Goal: Task Accomplishment & Management: Manage account settings

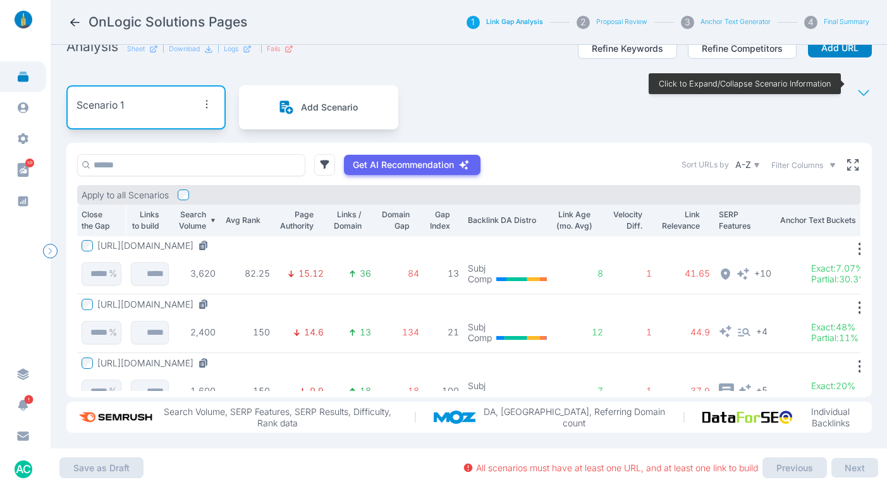
scroll to position [159, 0]
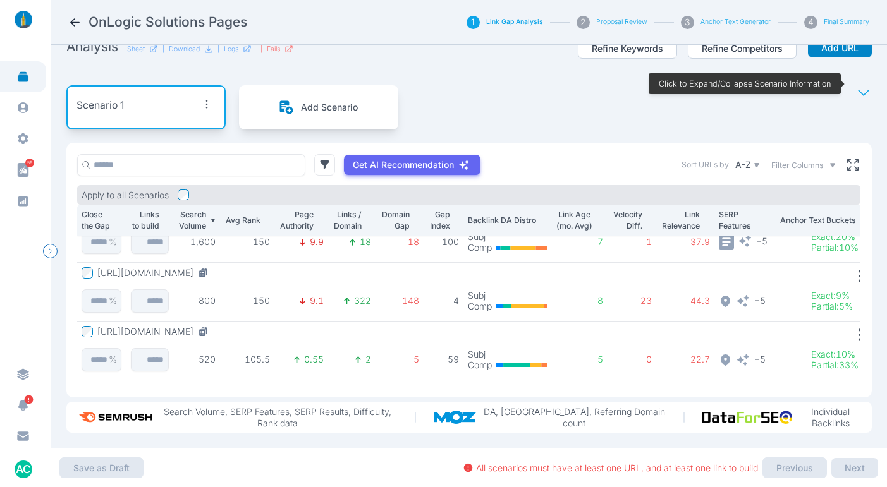
click at [214, 326] on button "[URL][DOMAIN_NAME]" at bounding box center [155, 331] width 116 height 11
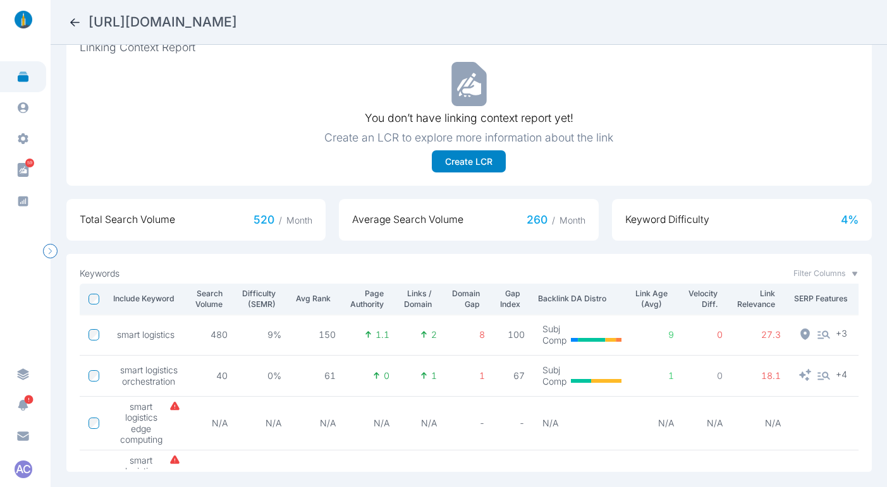
click at [71, 27] on icon at bounding box center [74, 22] width 13 height 13
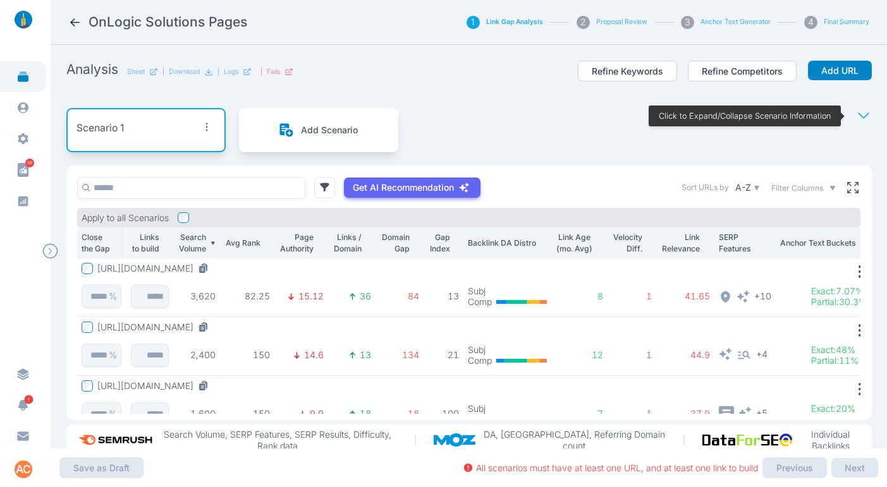
click at [80, 22] on icon at bounding box center [74, 22] width 13 height 13
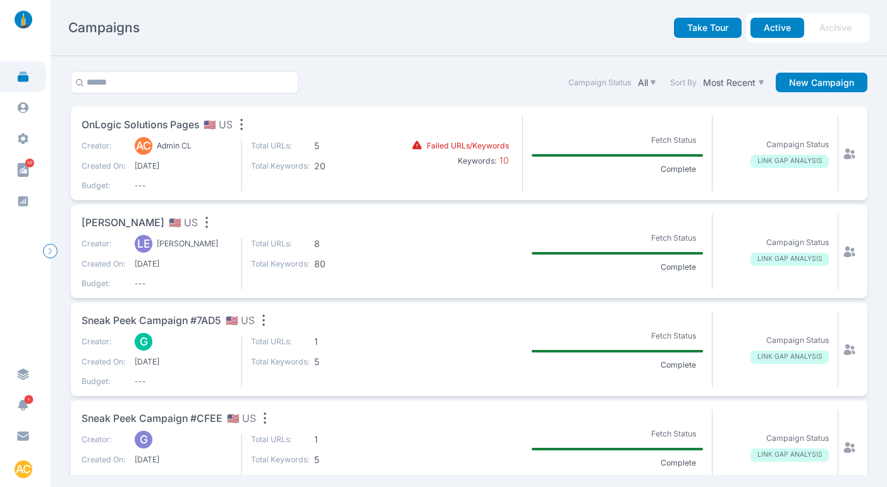
click at [843, 156] on icon at bounding box center [849, 153] width 13 height 13
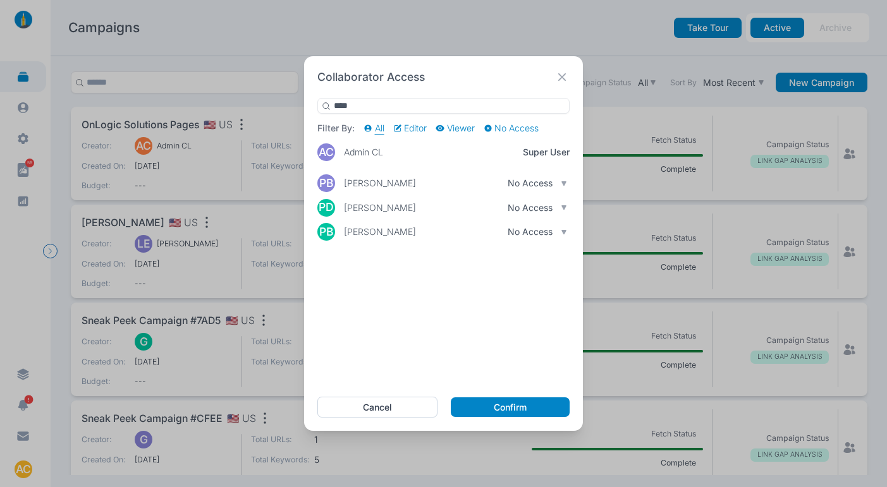
type input "****"
click at [538, 179] on p "No Access" at bounding box center [530, 183] width 45 height 11
click at [527, 204] on p "Can Edit" at bounding box center [532, 205] width 53 height 11
click at [547, 233] on p "No Access" at bounding box center [530, 231] width 45 height 11
click at [542, 250] on p "Can Edit" at bounding box center [532, 253] width 53 height 11
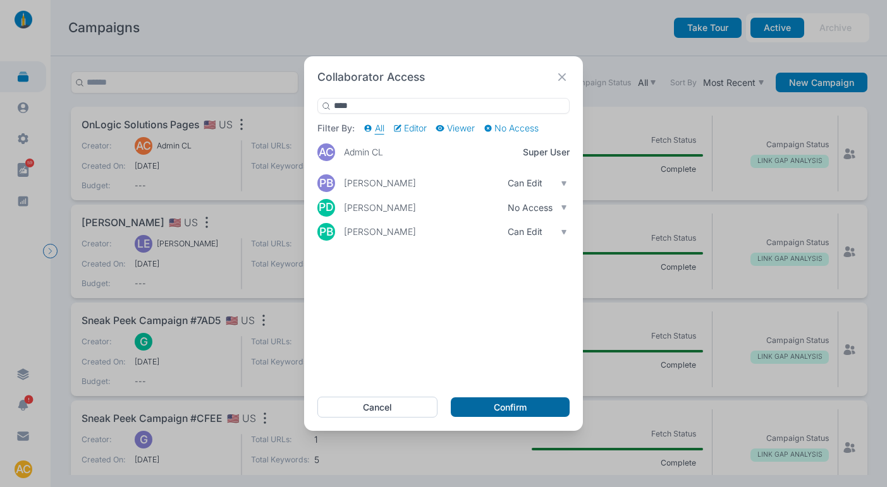
click at [511, 402] on button "Confirm" at bounding box center [510, 408] width 119 height 20
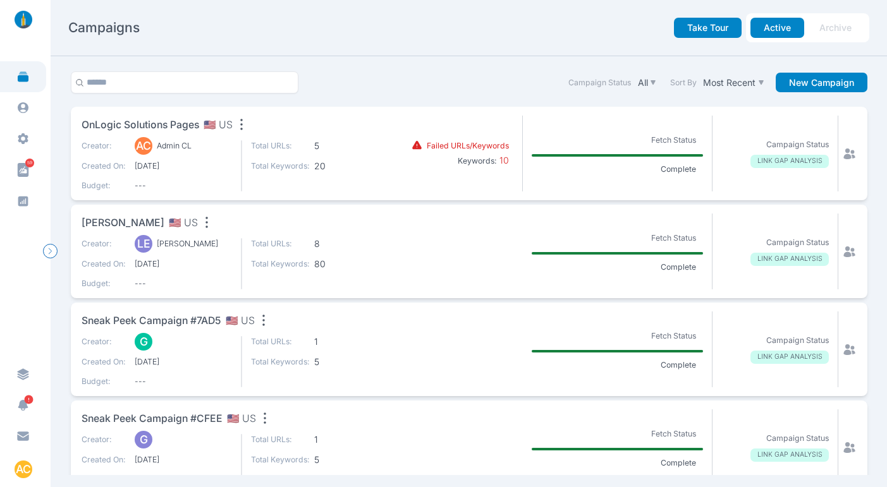
click at [175, 123] on span "OnLogic Solutions Pages" at bounding box center [141, 126] width 118 height 16
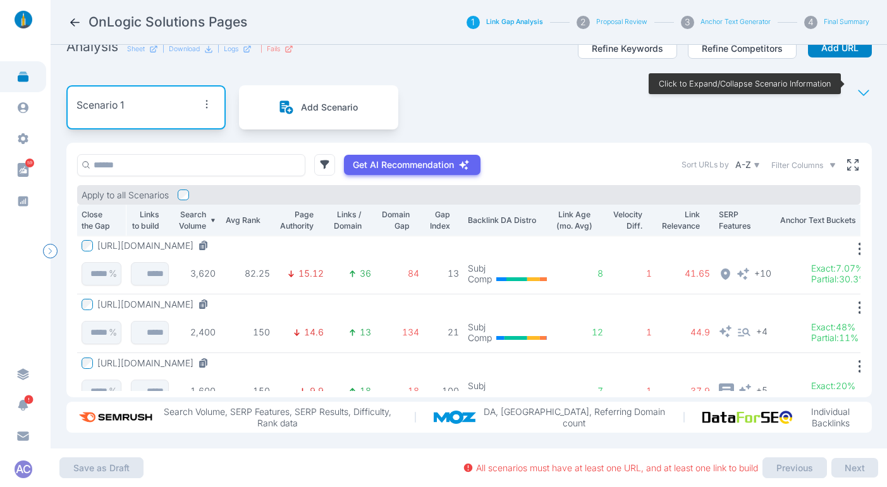
click at [200, 299] on button "[URL][DOMAIN_NAME]" at bounding box center [155, 304] width 116 height 11
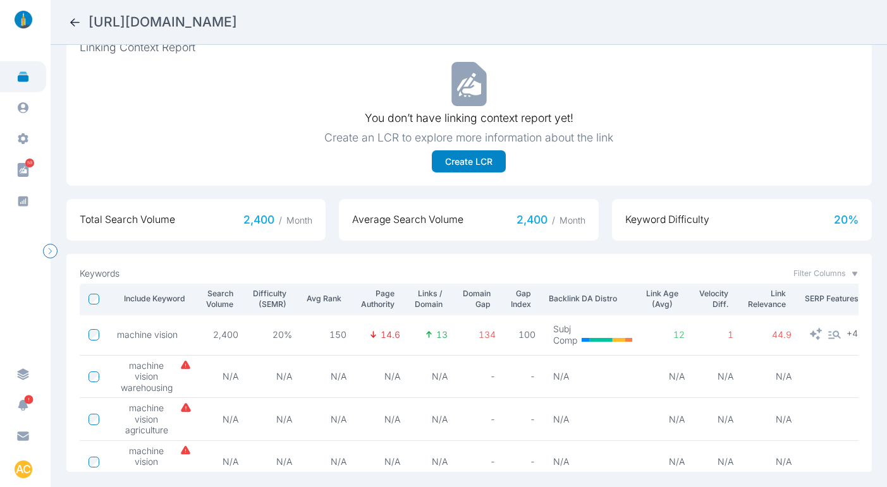
click at [76, 20] on icon at bounding box center [74, 22] width 13 height 13
